Goal: Task Accomplishment & Management: Use online tool/utility

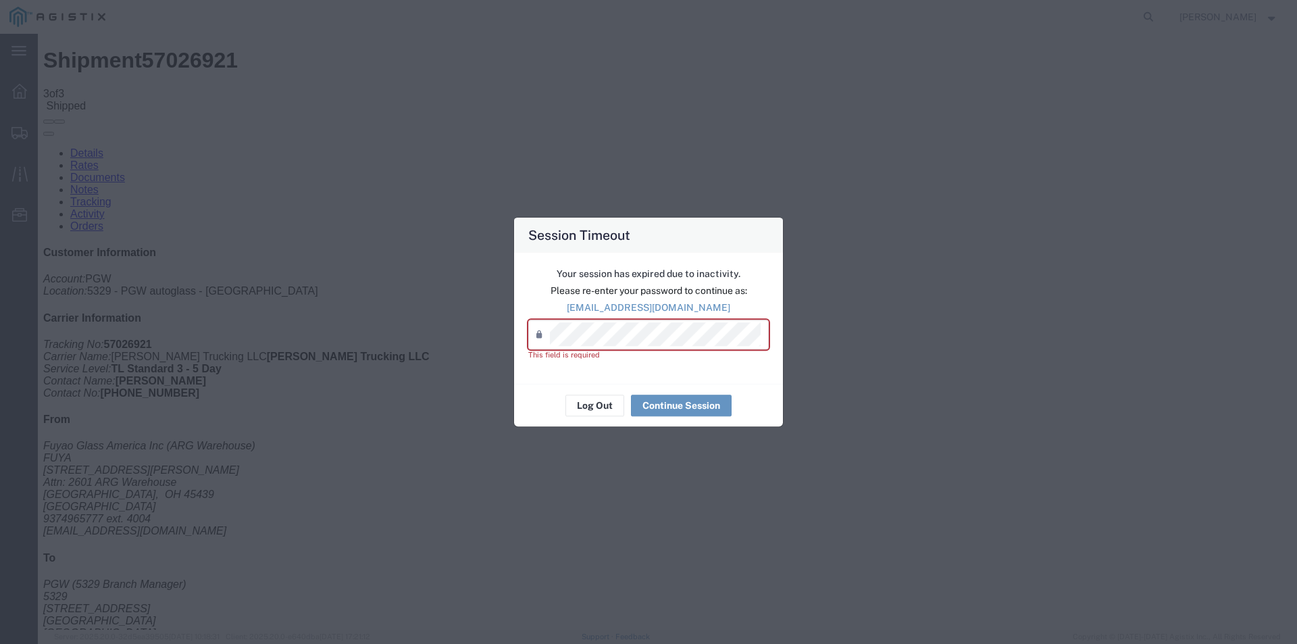
scroll to position [56, 0]
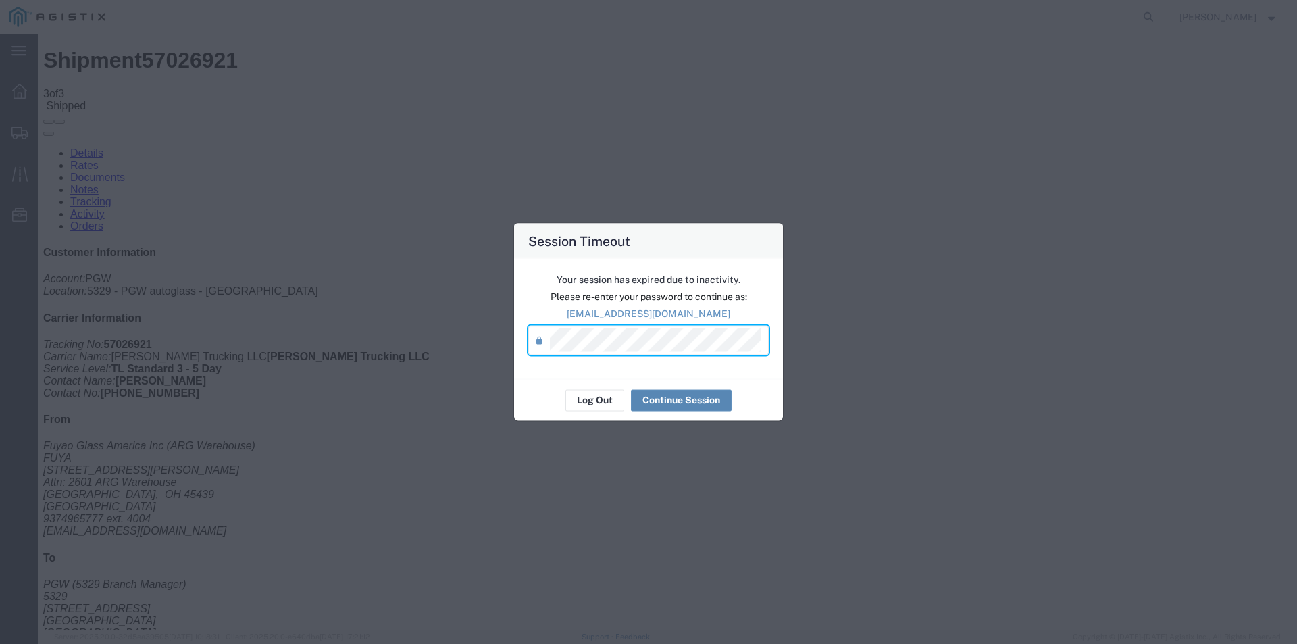
click at [675, 398] on button "Continue Session" at bounding box center [681, 400] width 101 height 22
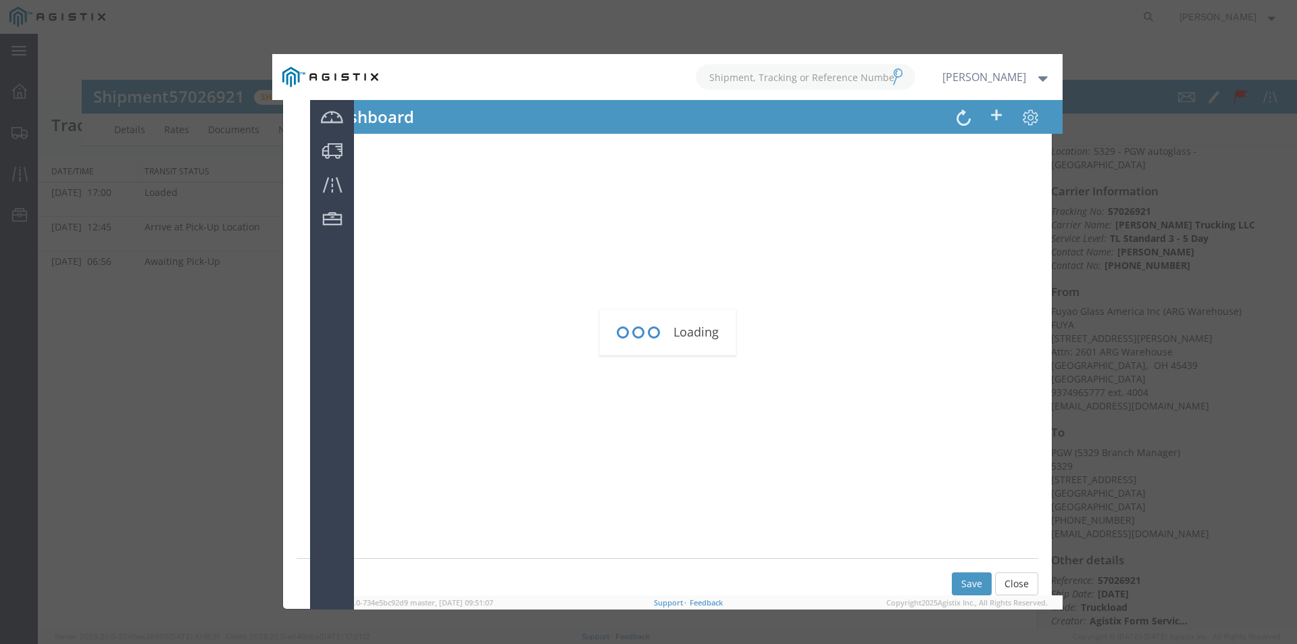
scroll to position [55, 0]
click at [1026, 584] on div "Loading" at bounding box center [667, 331] width 790 height 555
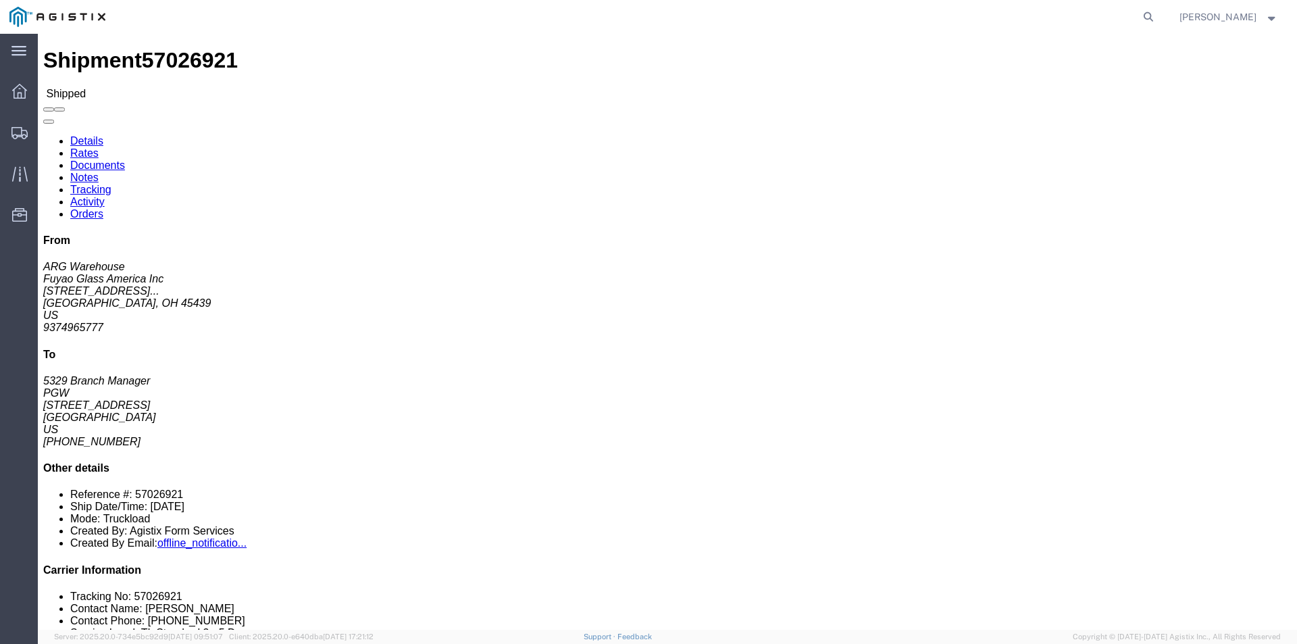
click link "Tracking"
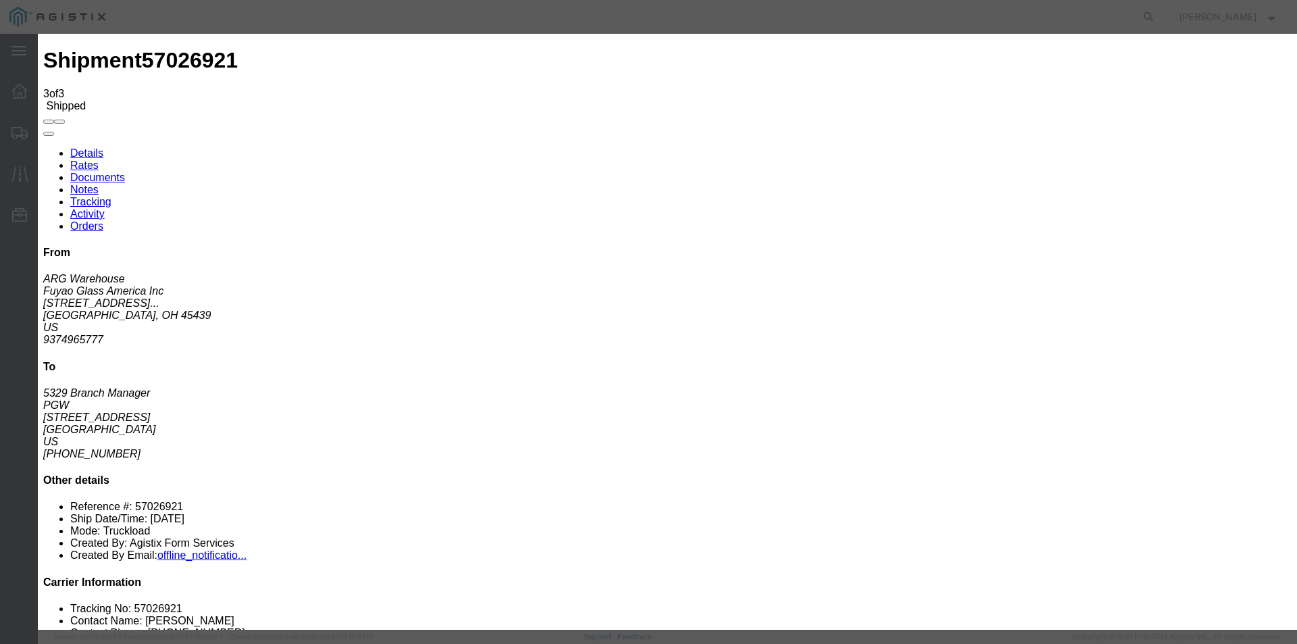
type input "10/09/2025"
type input "11:00 AM"
drag, startPoint x: 424, startPoint y: 170, endPoint x: 497, endPoint y: 172, distance: 72.3
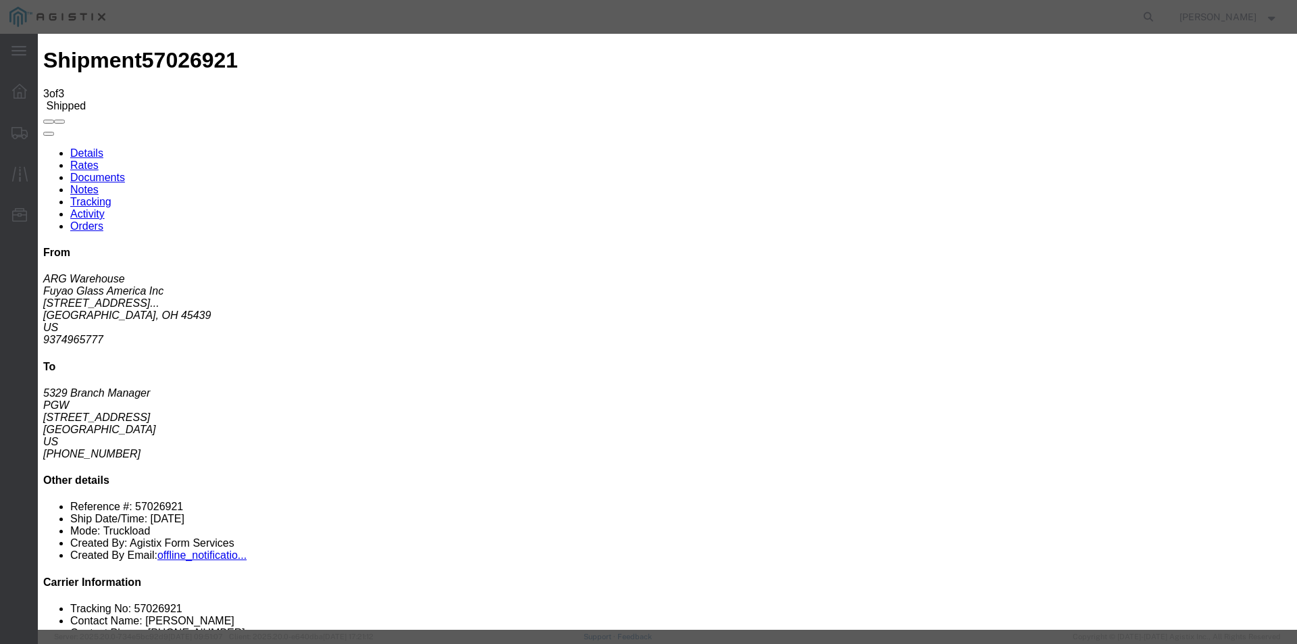
type input "[DATE]"
drag, startPoint x: 602, startPoint y: 173, endPoint x: 630, endPoint y: 173, distance: 28.4
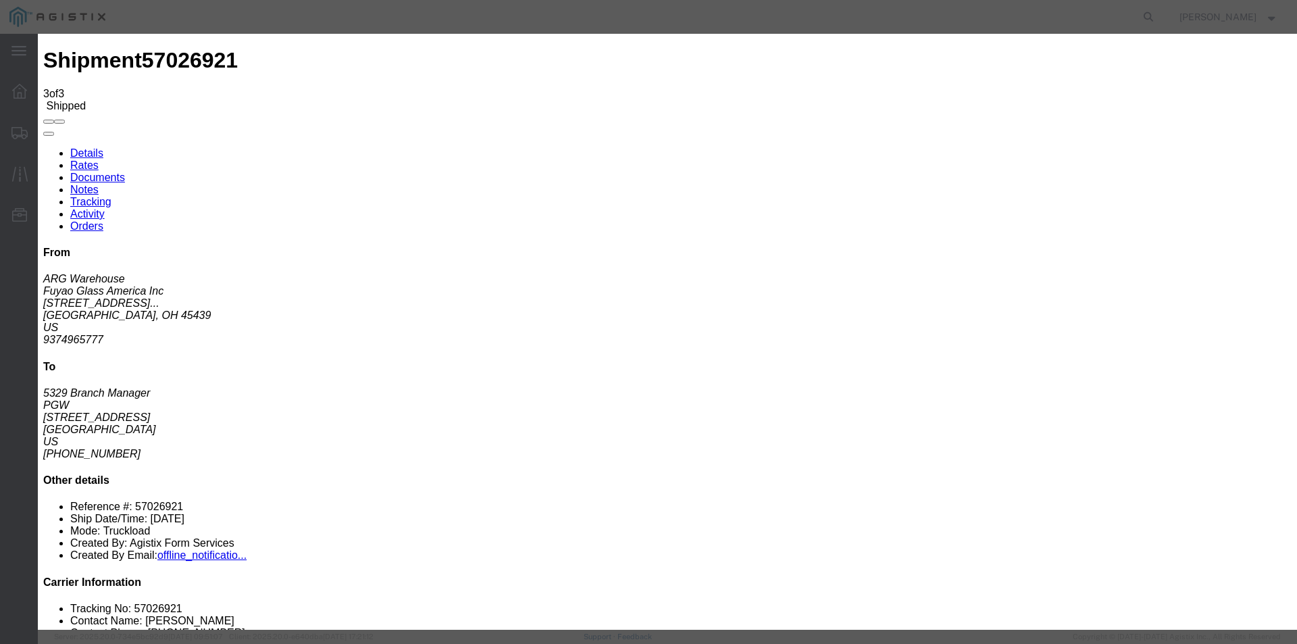
drag, startPoint x: 630, startPoint y: 175, endPoint x: 578, endPoint y: 171, distance: 52.2
drag, startPoint x: 646, startPoint y: 166, endPoint x: 578, endPoint y: 173, distance: 68.6
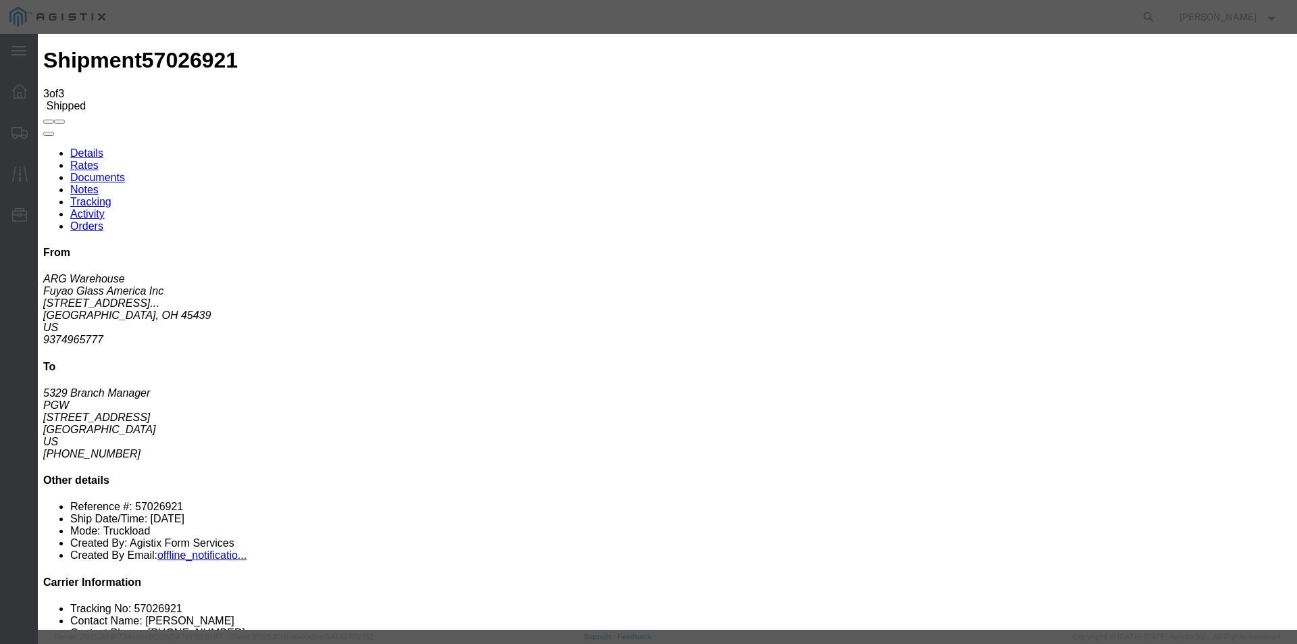
scroll to position [0, 7]
drag, startPoint x: 581, startPoint y: 168, endPoint x: 641, endPoint y: 168, distance: 60.1
type input "530pm0pm0:00 AM"
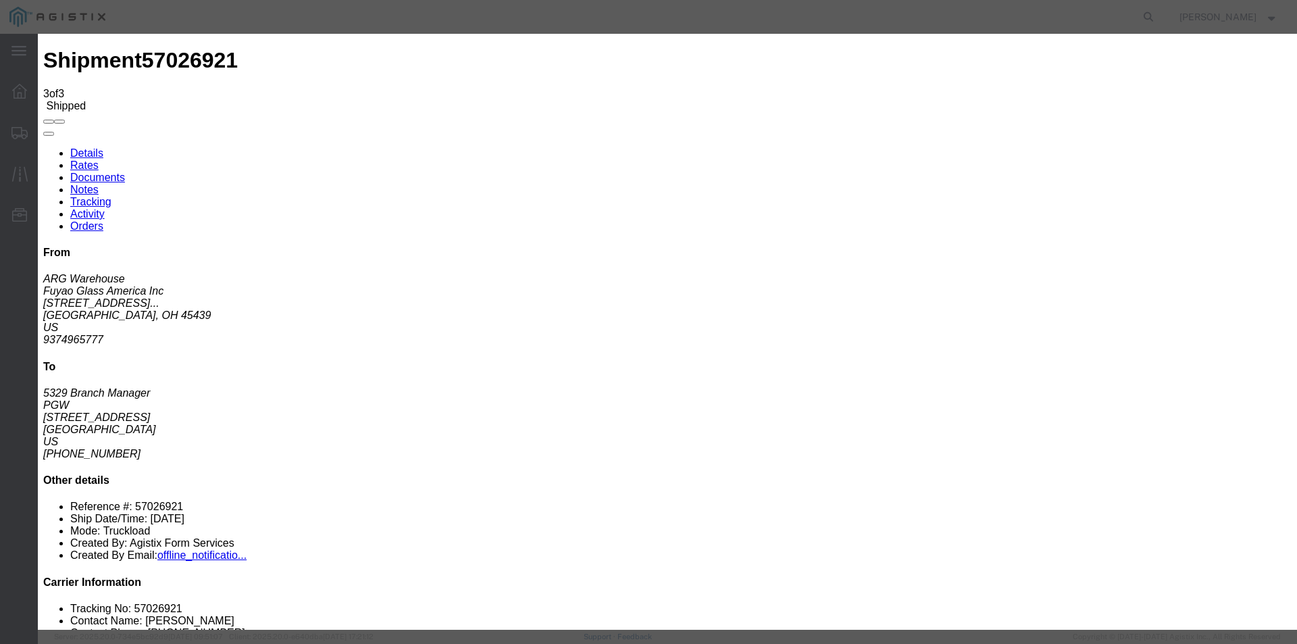
type input "5:30 PM"
select select "DELIVRED"
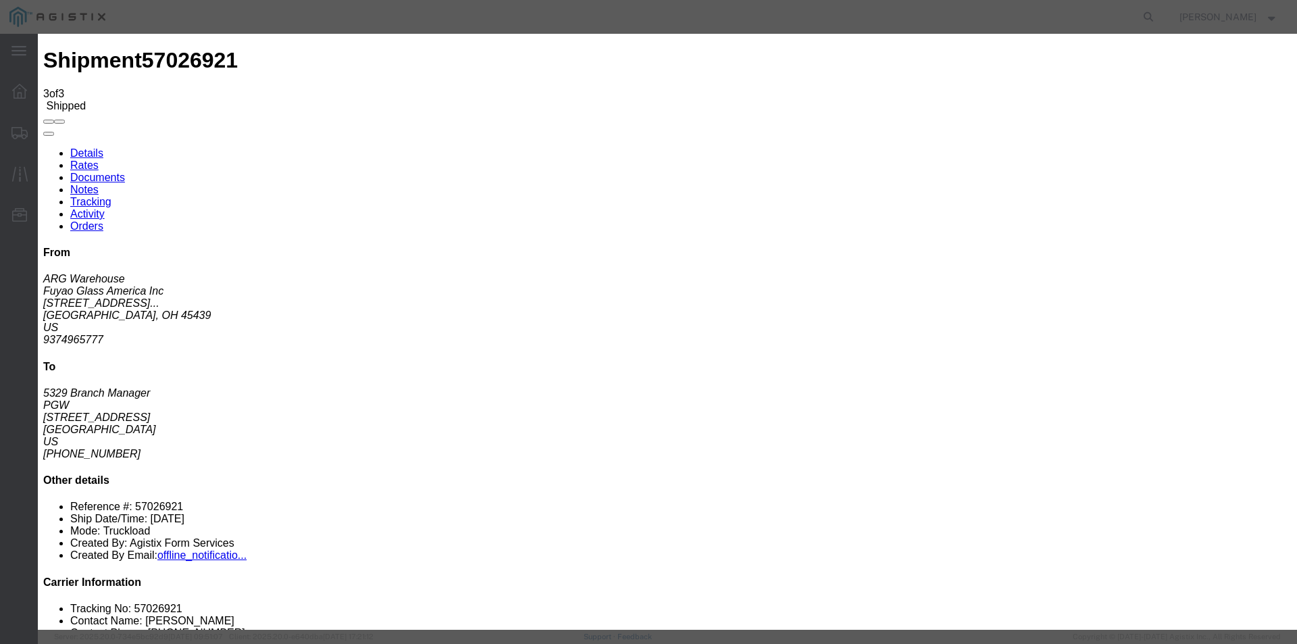
select select "{"pickupDeliveryInfoId": "123358175","pickupOrDelivery": "D","stopNum": "100","…"
select select "OH"
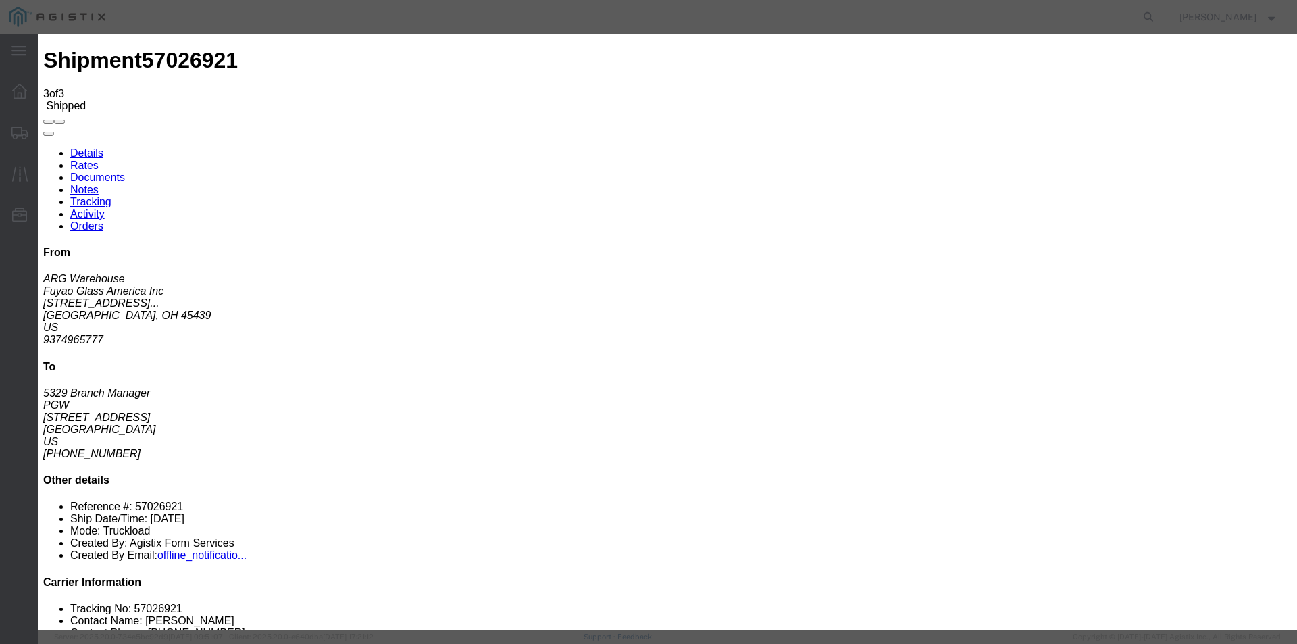
type input "Chillicothe"
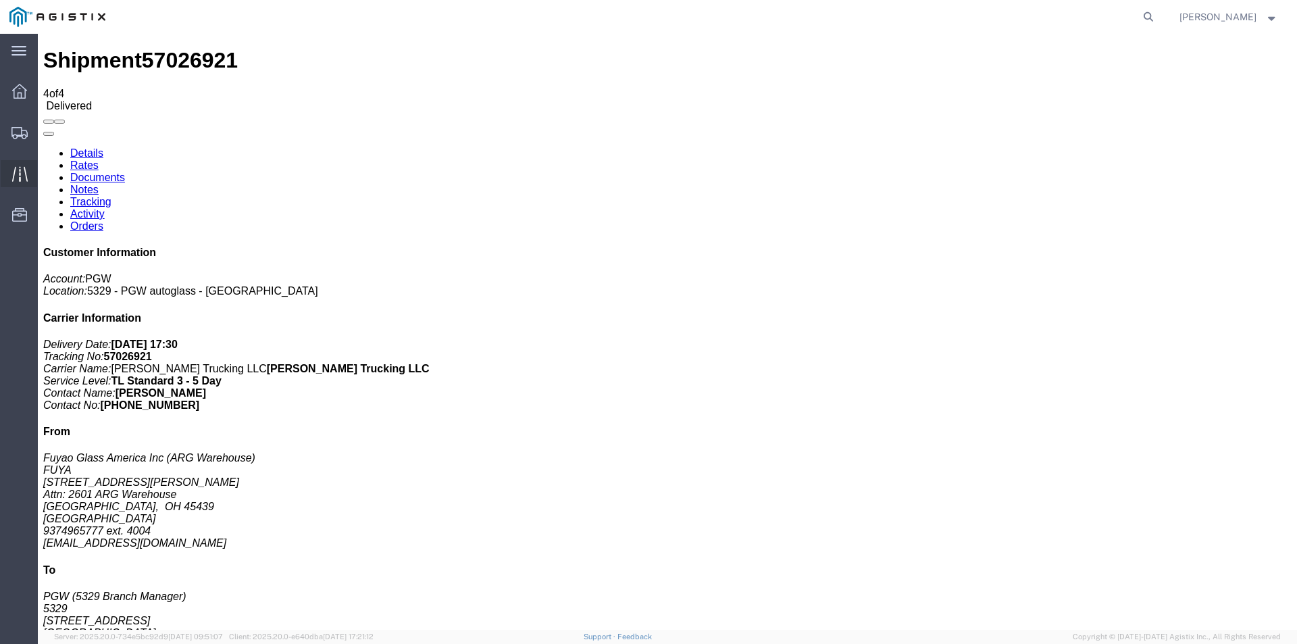
click at [21, 172] on icon at bounding box center [20, 174] width 16 height 16
